Goal: Transaction & Acquisition: Obtain resource

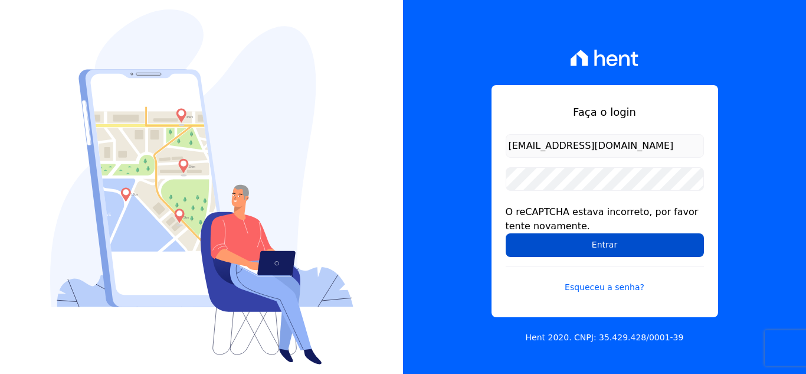
click at [539, 238] on input "Entrar" at bounding box center [605, 245] width 198 height 24
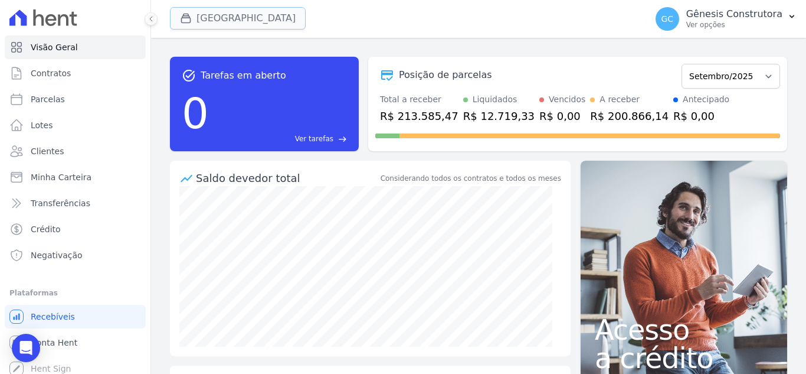
click at [264, 17] on button "Estação Nogueira" at bounding box center [238, 18] width 136 height 22
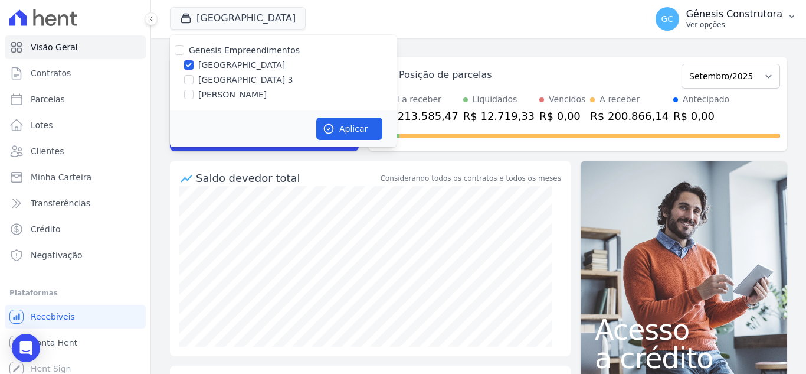
click at [731, 11] on p "Gênesis Construtora" at bounding box center [734, 14] width 96 height 12
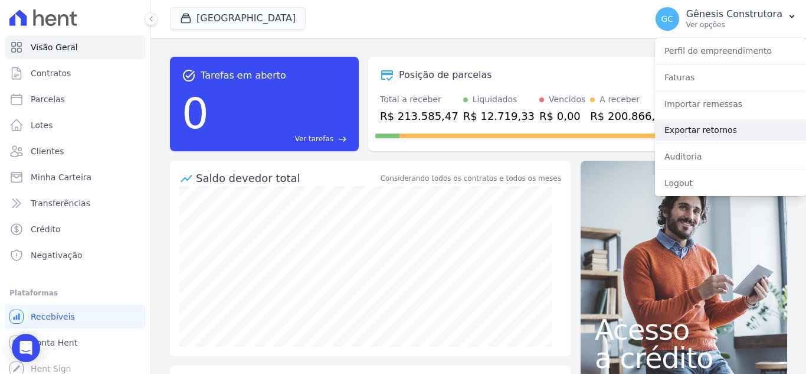
click at [715, 127] on link "Exportar retornos" at bounding box center [730, 129] width 151 height 21
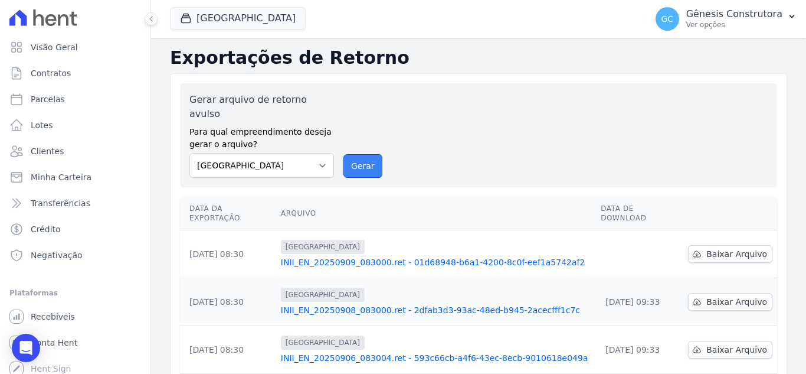
drag, startPoint x: 373, startPoint y: 147, endPoint x: 448, endPoint y: 102, distance: 87.4
click at [372, 154] on button "Gerar" at bounding box center [363, 166] width 39 height 24
click at [356, 156] on button "Gerar" at bounding box center [363, 166] width 39 height 24
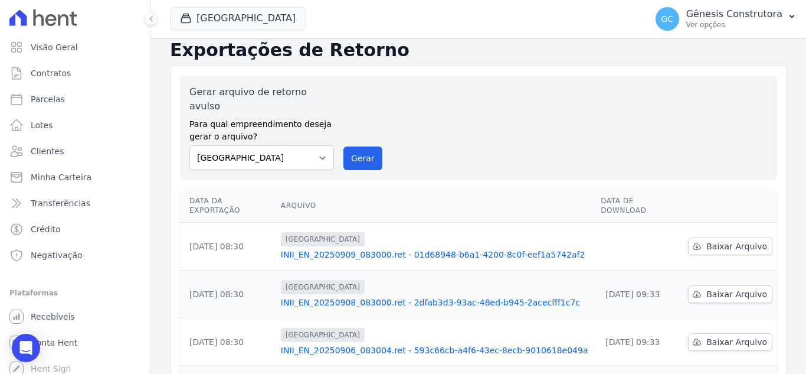
scroll to position [118, 0]
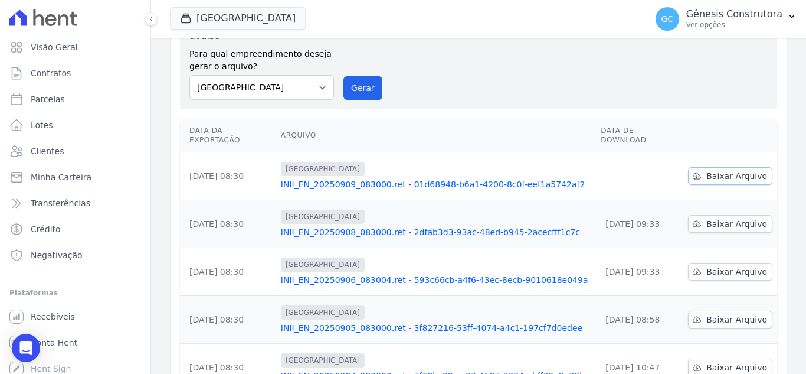
click at [707, 170] on span "Baixar Arquivo" at bounding box center [737, 176] width 61 height 12
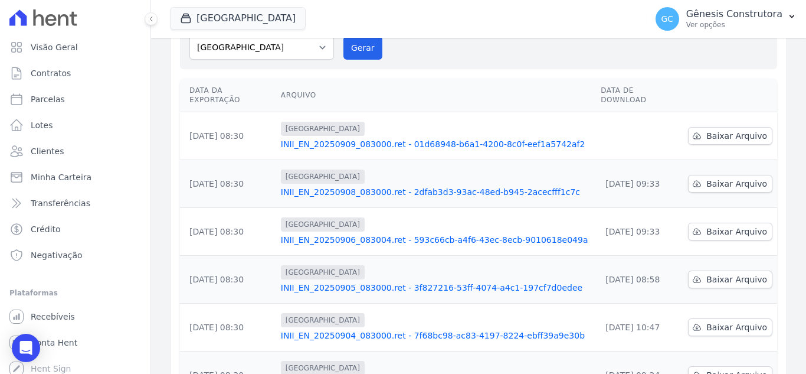
scroll to position [78, 0]
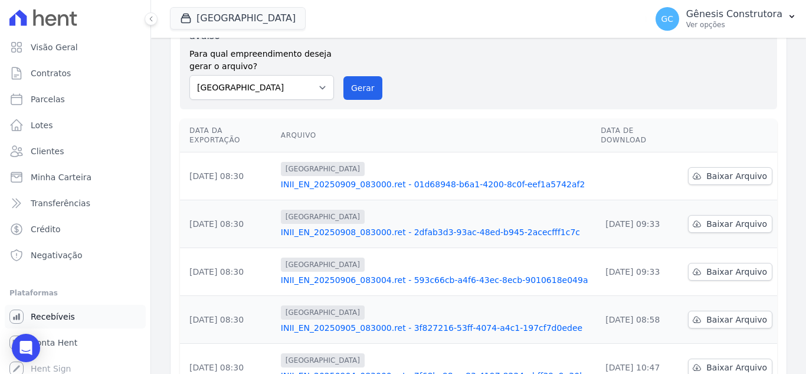
click at [47, 324] on link "Recebíveis" at bounding box center [75, 317] width 141 height 24
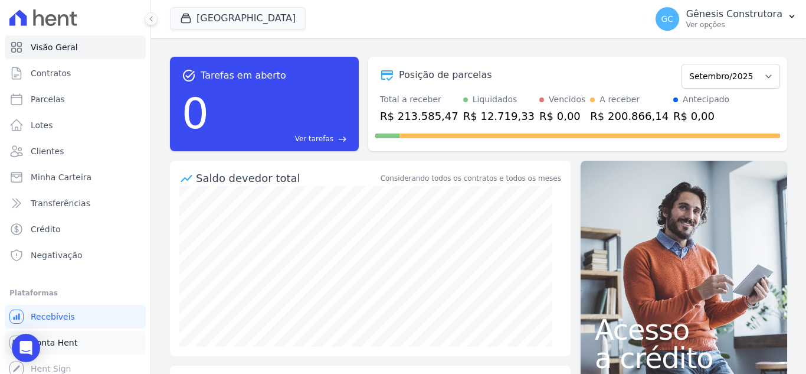
click at [65, 341] on span "Conta Hent" at bounding box center [54, 342] width 47 height 12
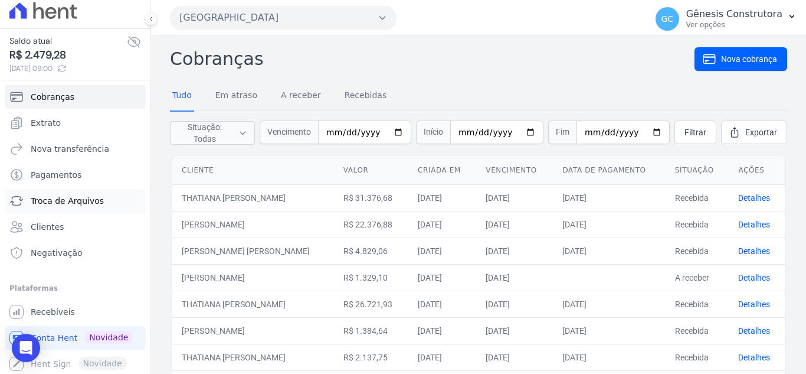
scroll to position [9, 0]
click at [51, 310] on span "Recebíveis" at bounding box center [53, 310] width 44 height 12
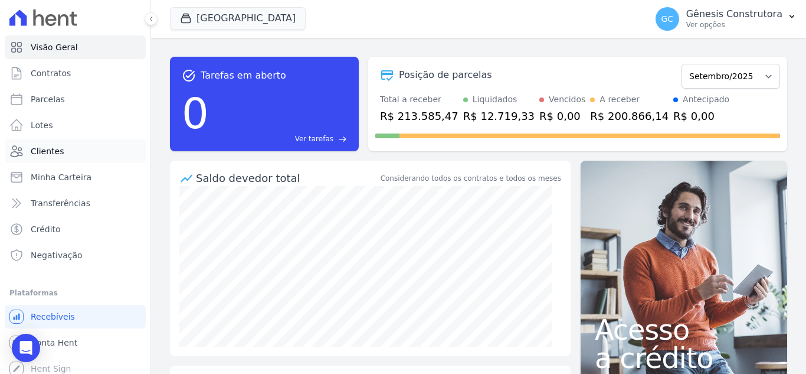
click at [63, 142] on link "Clientes" at bounding box center [75, 151] width 141 height 24
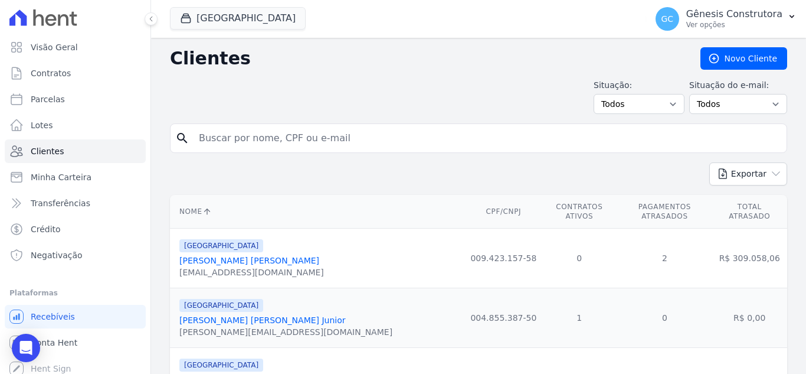
paste input "7619"
type input "7619"
drag, startPoint x: 242, startPoint y: 138, endPoint x: 159, endPoint y: 138, distance: 82.6
click at [354, 142] on input "search" at bounding box center [487, 138] width 590 height 24
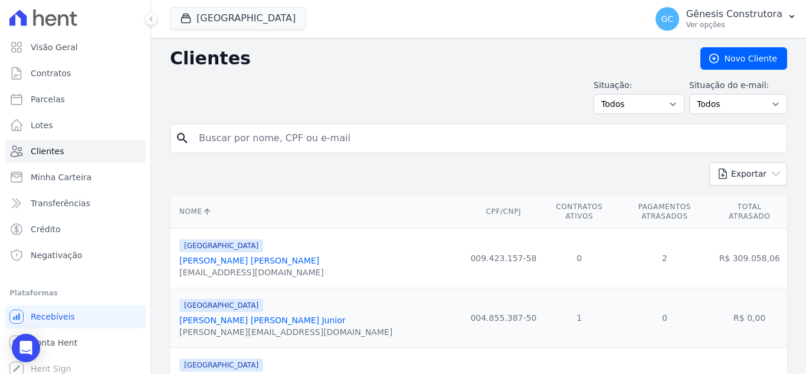
paste input "FERNANDO CARLOS FRAGOSO RAYBOLT"
type input "FERNANDO CARLOS FRAGOSO RAYBOLT"
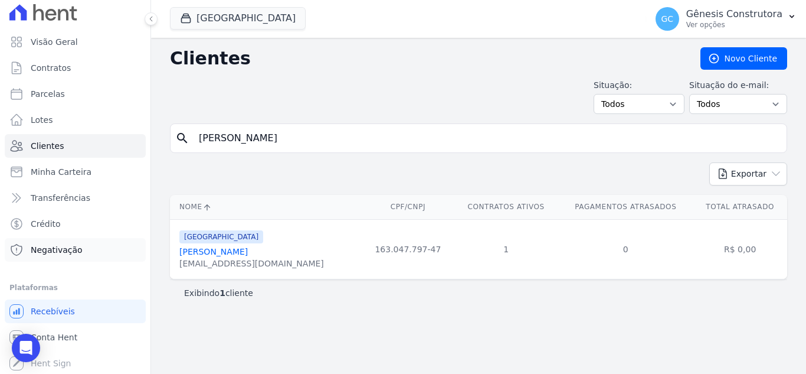
scroll to position [6, 0]
click at [69, 335] on span "Conta Hent" at bounding box center [54, 336] width 47 height 12
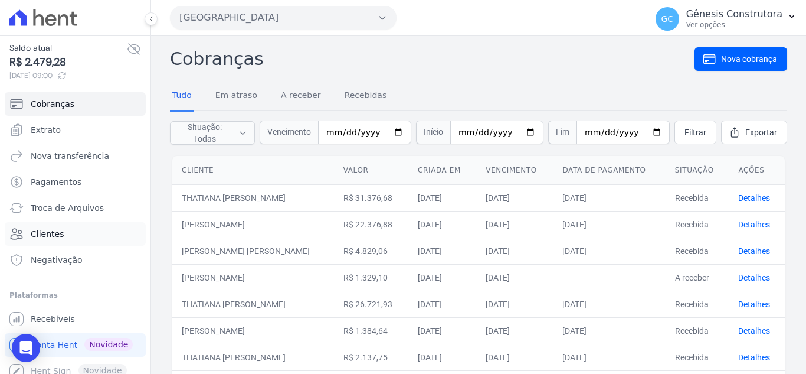
click at [79, 228] on link "Clientes" at bounding box center [75, 234] width 141 height 24
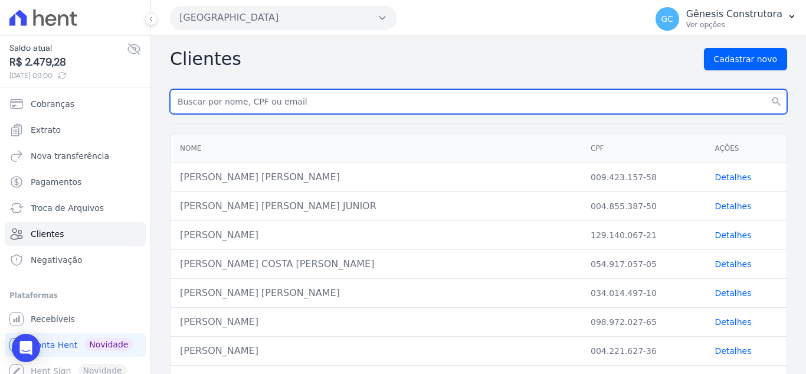
paste input "FERNANDO CARLOS FRAGOSO RAYBOLT"
type input "FERNANDO CARLOS FRAGOSO RAYBOLT"
click at [766, 89] on button "search" at bounding box center [776, 101] width 21 height 25
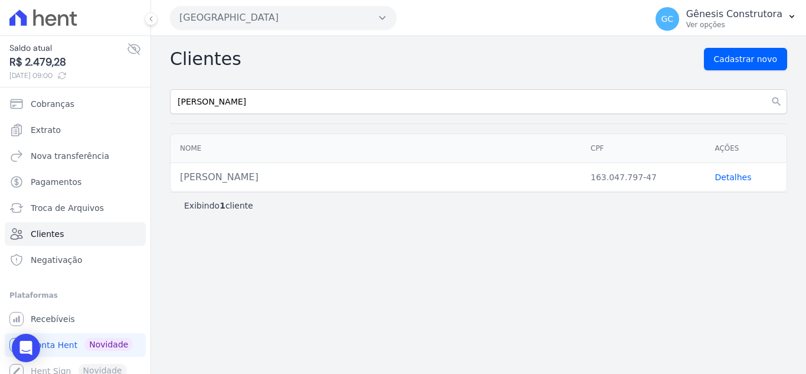
click at [730, 176] on link "Detalhes" at bounding box center [733, 176] width 37 height 9
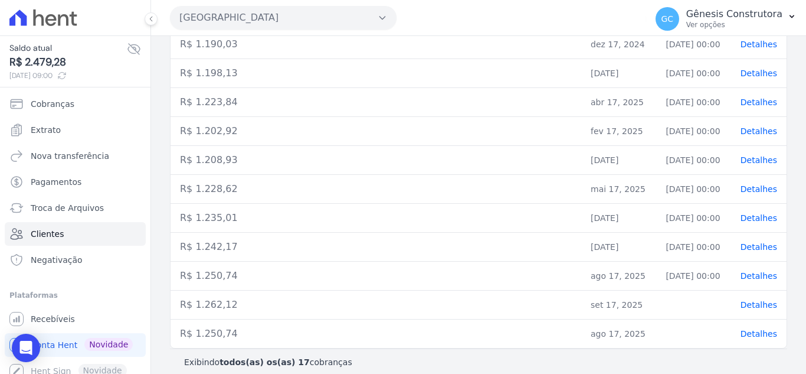
scroll to position [396, 0]
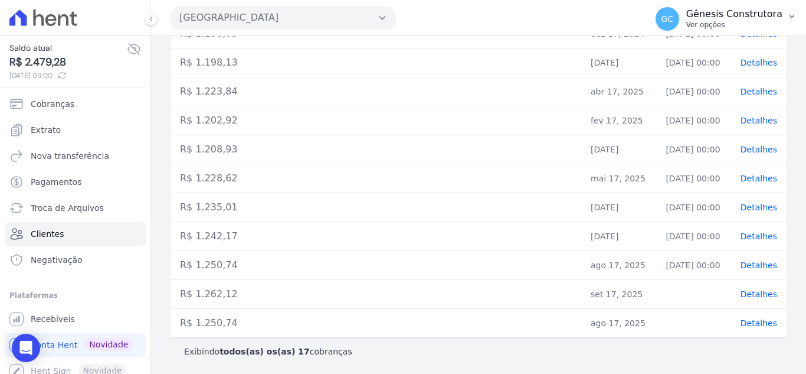
click at [730, 13] on p "Gênesis Construtora" at bounding box center [734, 14] width 96 height 12
click at [55, 324] on span "Recebíveis" at bounding box center [53, 319] width 44 height 12
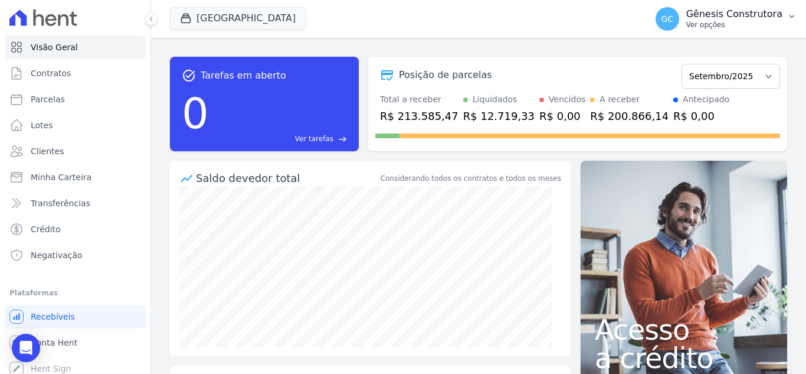
click at [724, 23] on p "Ver opções" at bounding box center [734, 24] width 96 height 9
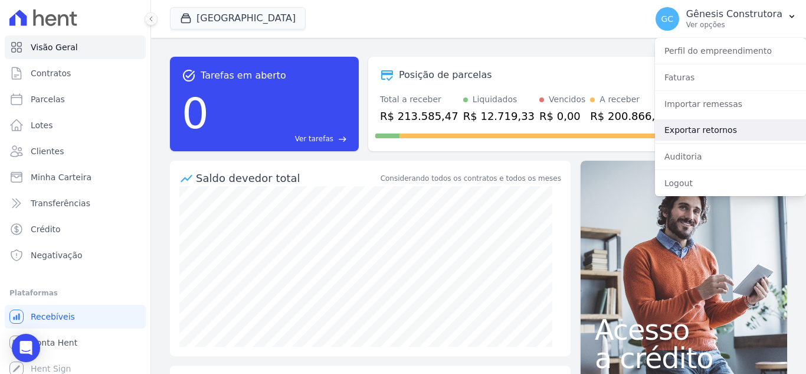
click at [730, 121] on link "Exportar retornos" at bounding box center [730, 129] width 151 height 21
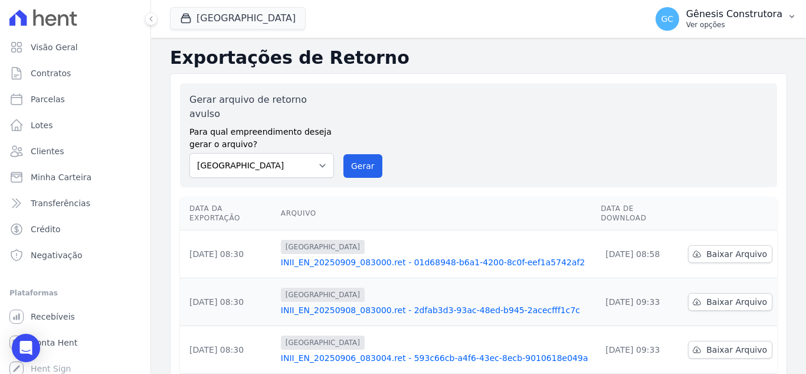
click at [724, 15] on p "Gênesis Construtora" at bounding box center [734, 14] width 96 height 12
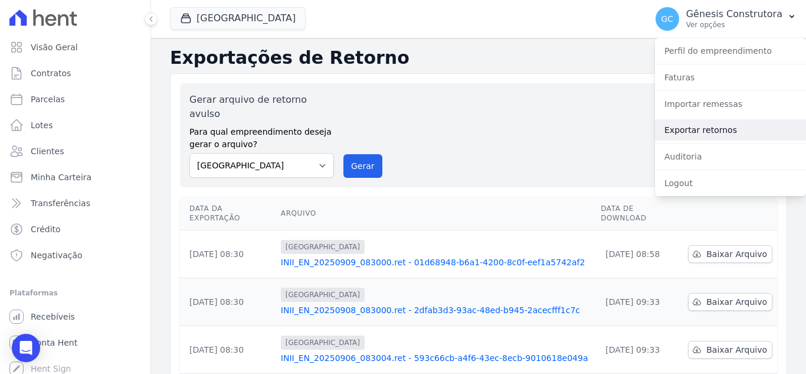
click at [732, 126] on link "Exportar retornos" at bounding box center [730, 129] width 151 height 21
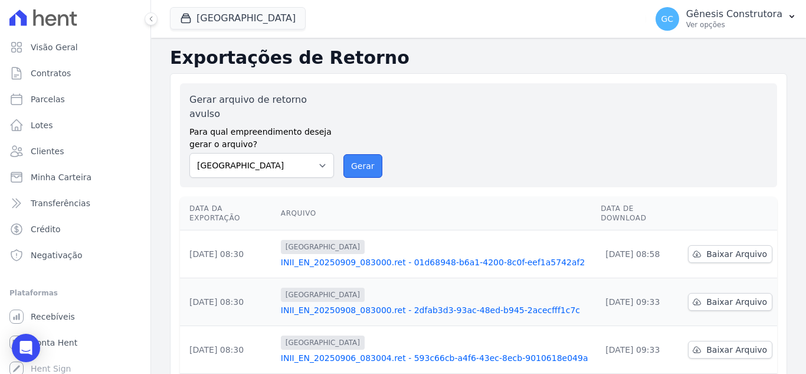
click at [354, 156] on button "Gerar" at bounding box center [363, 166] width 39 height 24
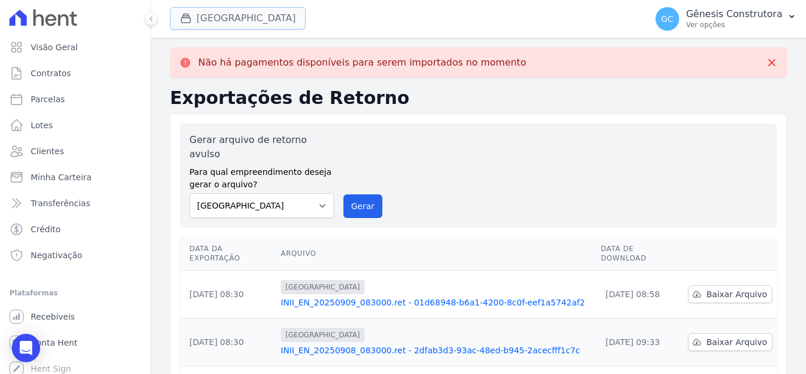
drag, startPoint x: 259, startPoint y: 18, endPoint x: 253, endPoint y: 26, distance: 10.1
click at [259, 18] on button "Estação Nogueira" at bounding box center [238, 18] width 136 height 22
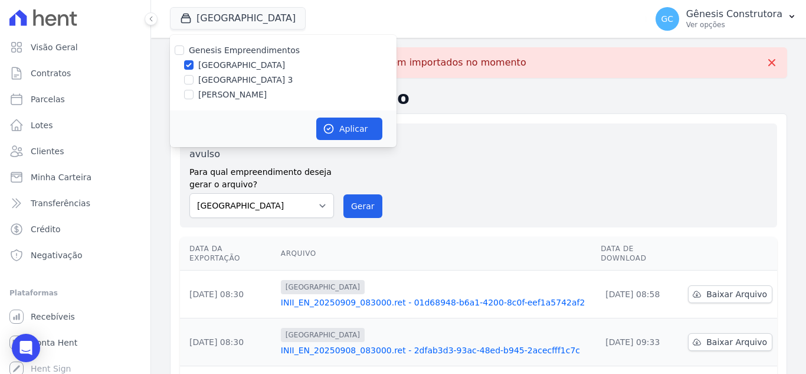
click at [225, 76] on label "Estação Nogueira 3" at bounding box center [245, 80] width 95 height 12
click at [194, 76] on input "Estação Nogueira 3" at bounding box center [188, 79] width 9 height 9
checkbox input "true"
click at [224, 70] on label "Estação Nogueira" at bounding box center [241, 65] width 87 height 12
click at [194, 70] on input "Estação Nogueira" at bounding box center [188, 64] width 9 height 9
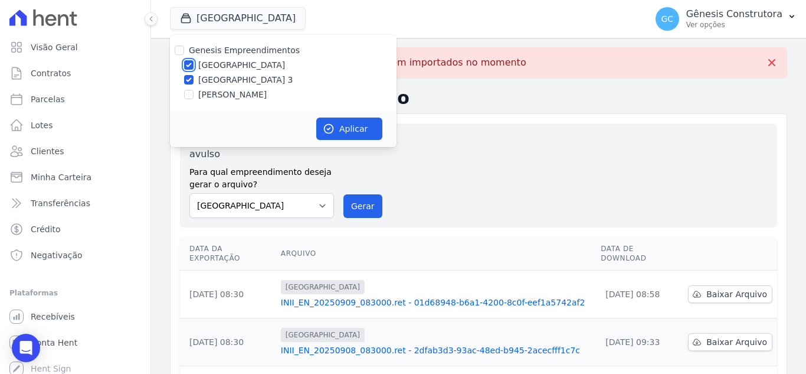
checkbox input "false"
click at [344, 123] on button "Aplicar" at bounding box center [349, 128] width 66 height 22
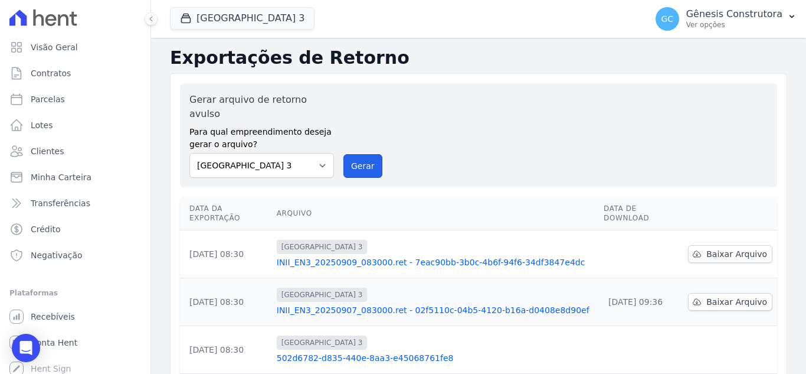
drag, startPoint x: 356, startPoint y: 156, endPoint x: 426, endPoint y: 107, distance: 84.7
click at [357, 156] on button "Gerar" at bounding box center [363, 166] width 39 height 24
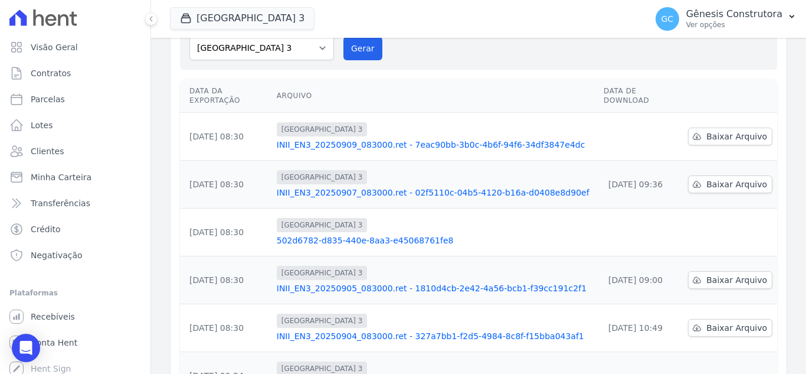
scroll to position [118, 0]
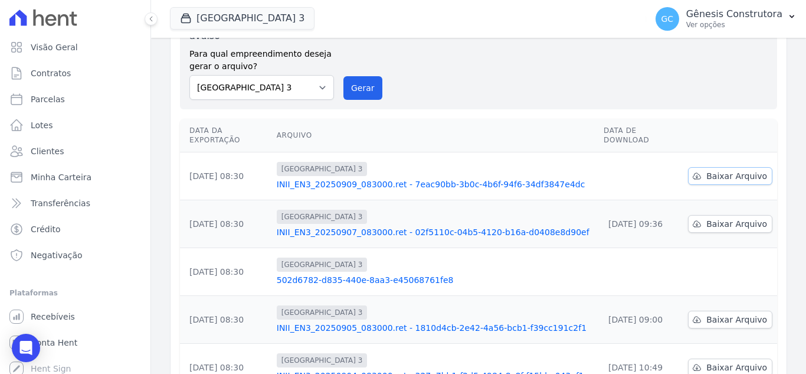
click at [751, 170] on span "Baixar Arquivo" at bounding box center [737, 176] width 61 height 12
click at [352, 76] on button "Gerar" at bounding box center [363, 88] width 39 height 24
click at [358, 84] on button "Gerar" at bounding box center [363, 88] width 39 height 24
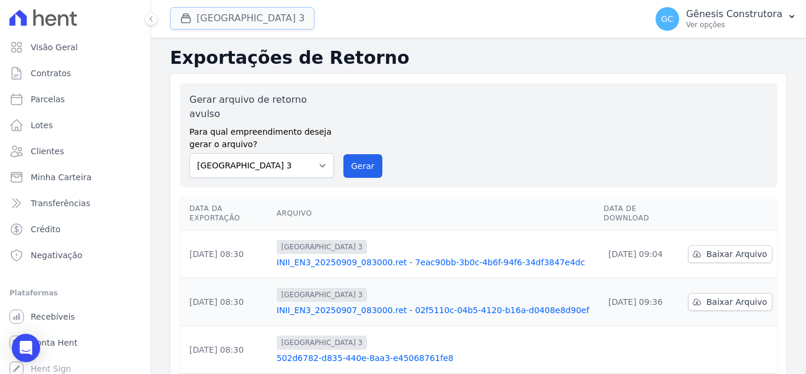
click at [255, 26] on button "Estação Nogueira 3" at bounding box center [242, 18] width 145 height 22
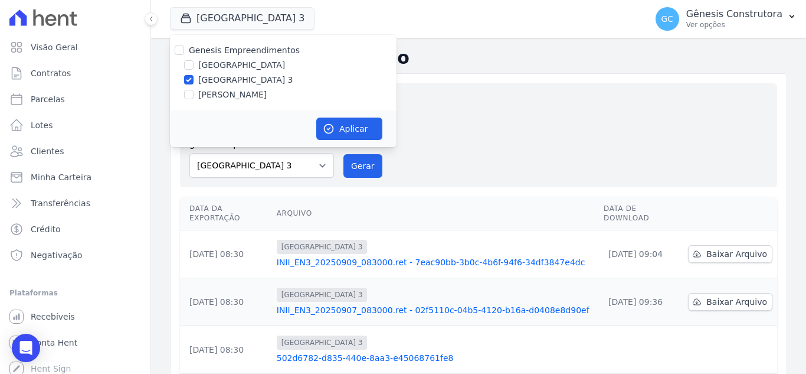
click at [240, 93] on label "HILDEGARDO DE NORONHA" at bounding box center [232, 95] width 68 height 12
click at [194, 93] on input "HILDEGARDO DE NORONHA" at bounding box center [188, 94] width 9 height 9
checkbox input "true"
click at [235, 80] on label "Estação Nogueira 3" at bounding box center [245, 80] width 95 height 12
click at [194, 80] on input "Estação Nogueira 3" at bounding box center [188, 79] width 9 height 9
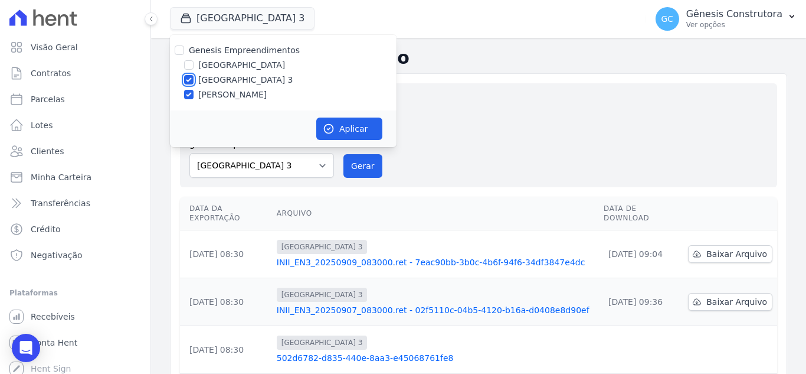
checkbox input "false"
click at [361, 130] on button "Aplicar" at bounding box center [349, 128] width 66 height 22
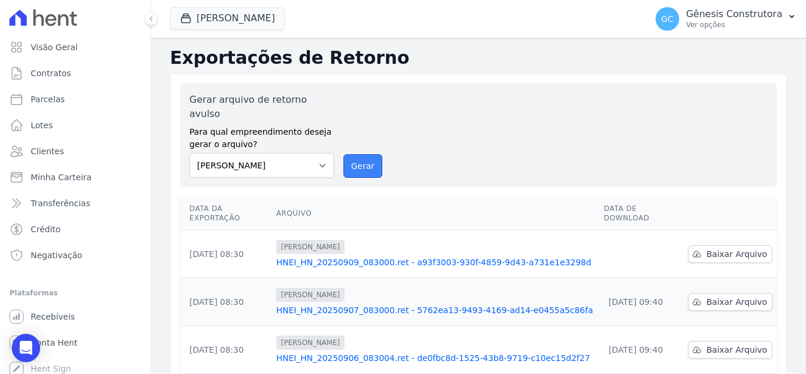
click at [344, 154] on button "Gerar" at bounding box center [363, 166] width 39 height 24
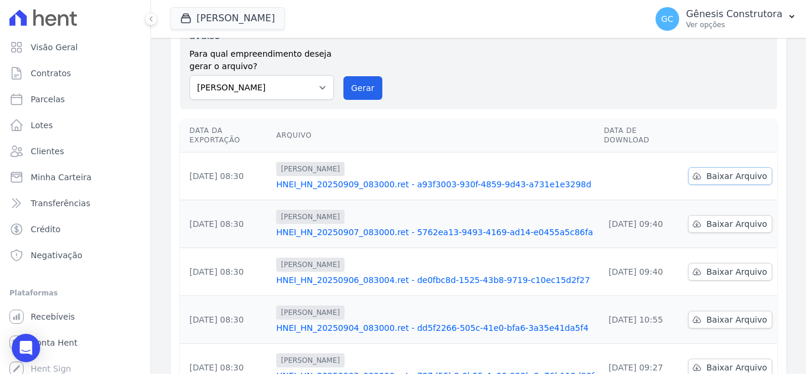
click at [748, 170] on span "Baixar Arquivo" at bounding box center [737, 176] width 61 height 12
